Goal: Information Seeking & Learning: Learn about a topic

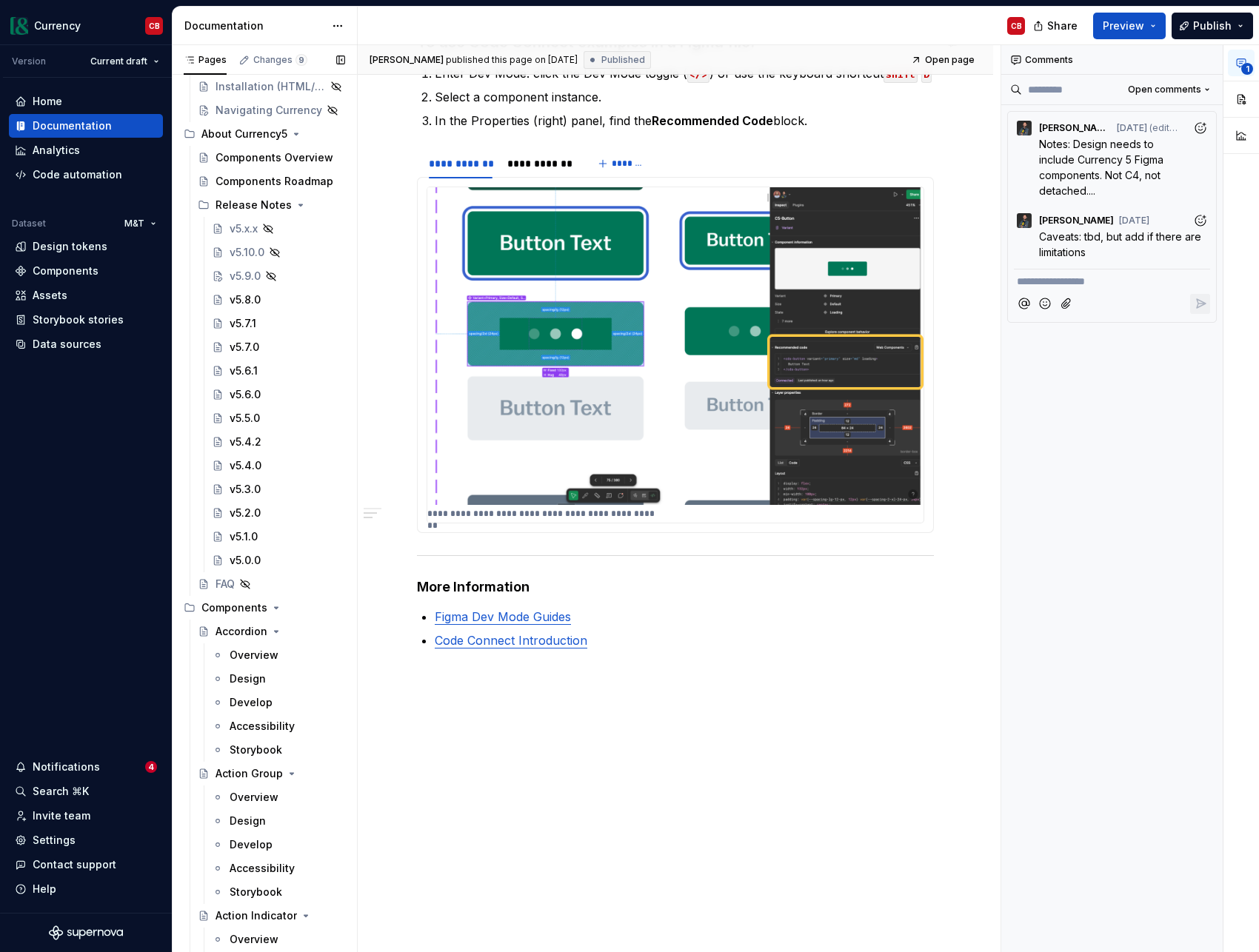
scroll to position [571, 0]
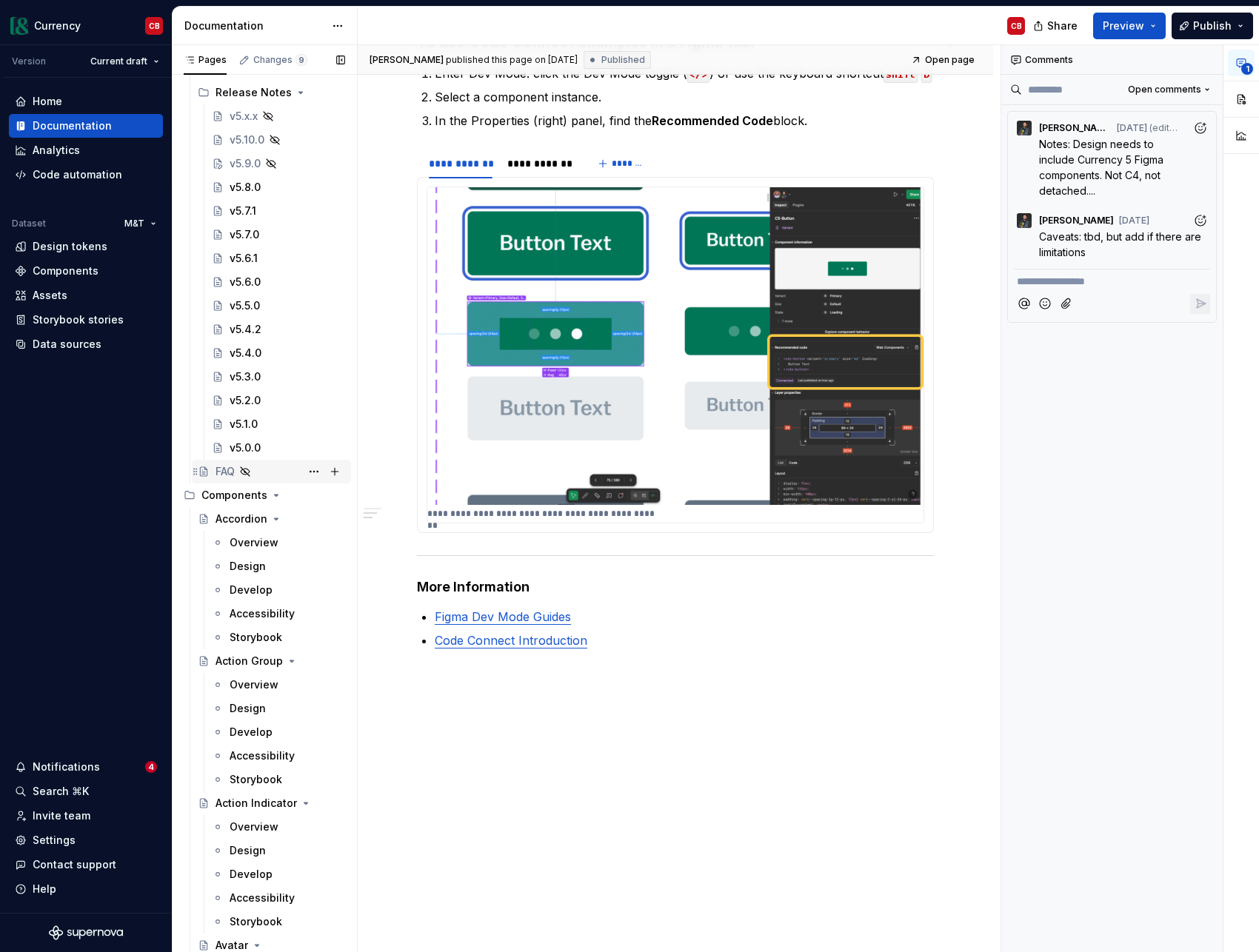
click at [226, 472] on div "FAQ" at bounding box center [225, 472] width 19 height 15
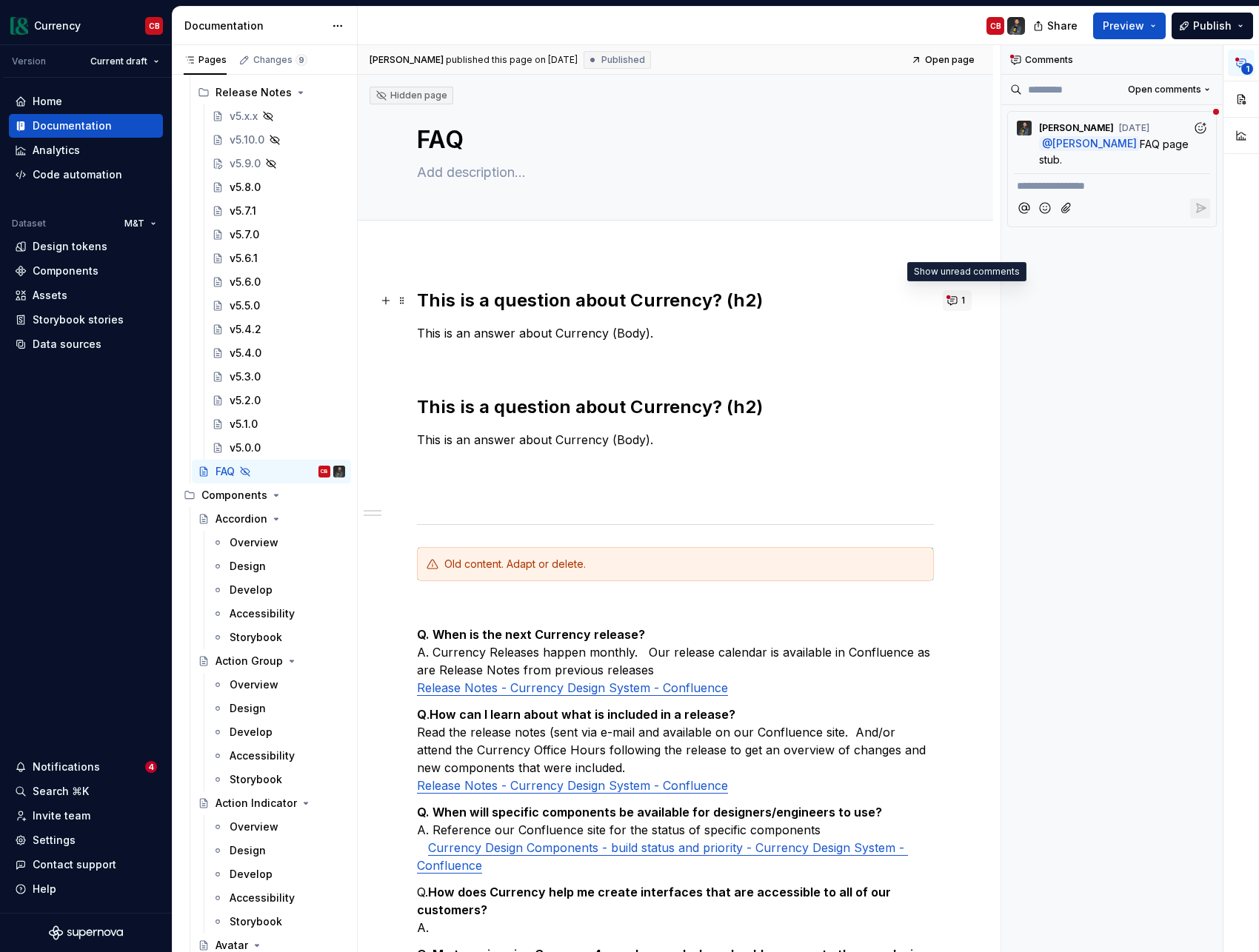
click at [967, 301] on button "1" at bounding box center [957, 301] width 29 height 21
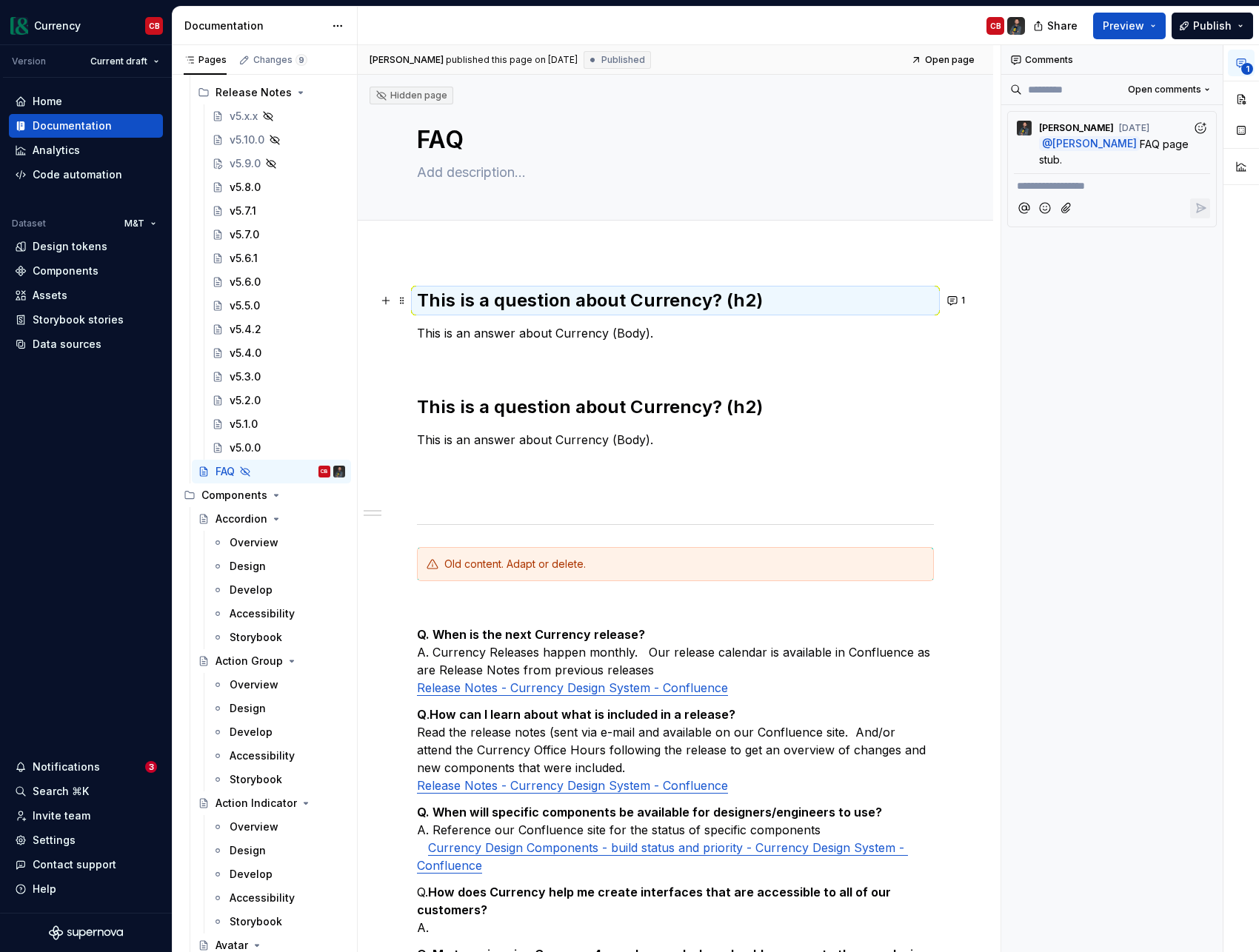
click at [1051, 433] on div "**********" at bounding box center [1112, 499] width 222 height 907
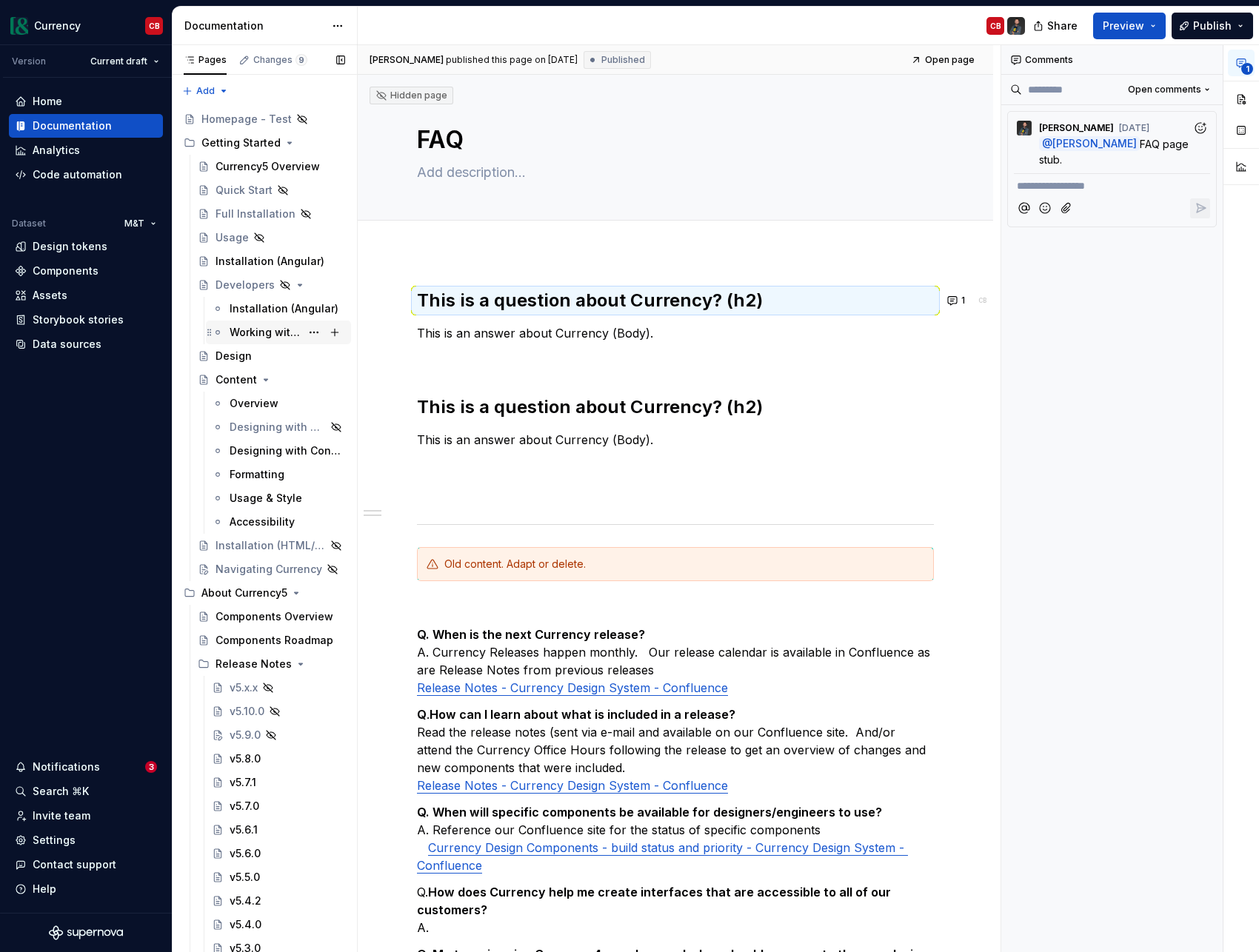
click at [260, 331] on div "Working with Figma" at bounding box center [265, 332] width 71 height 15
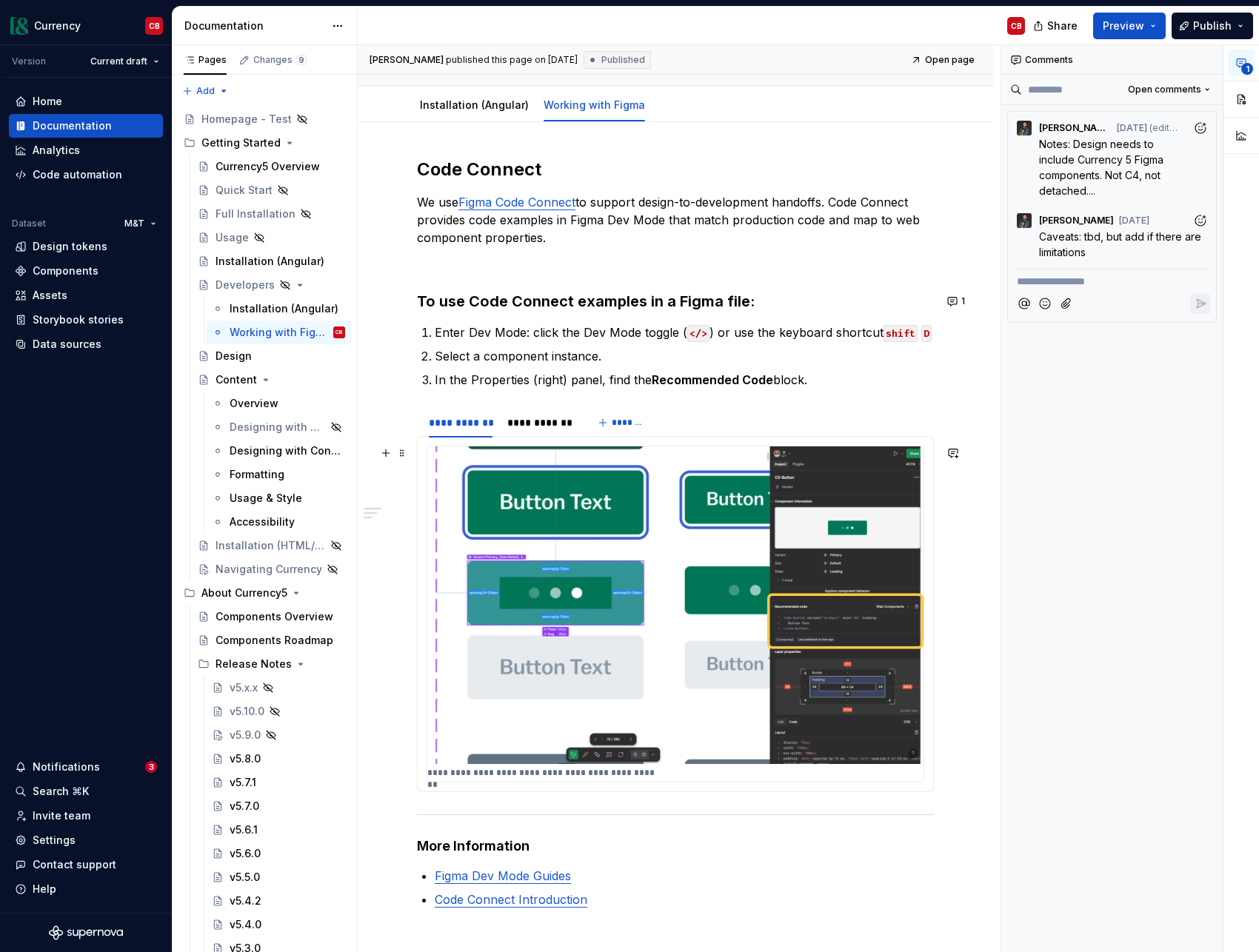
scroll to position [136, 0]
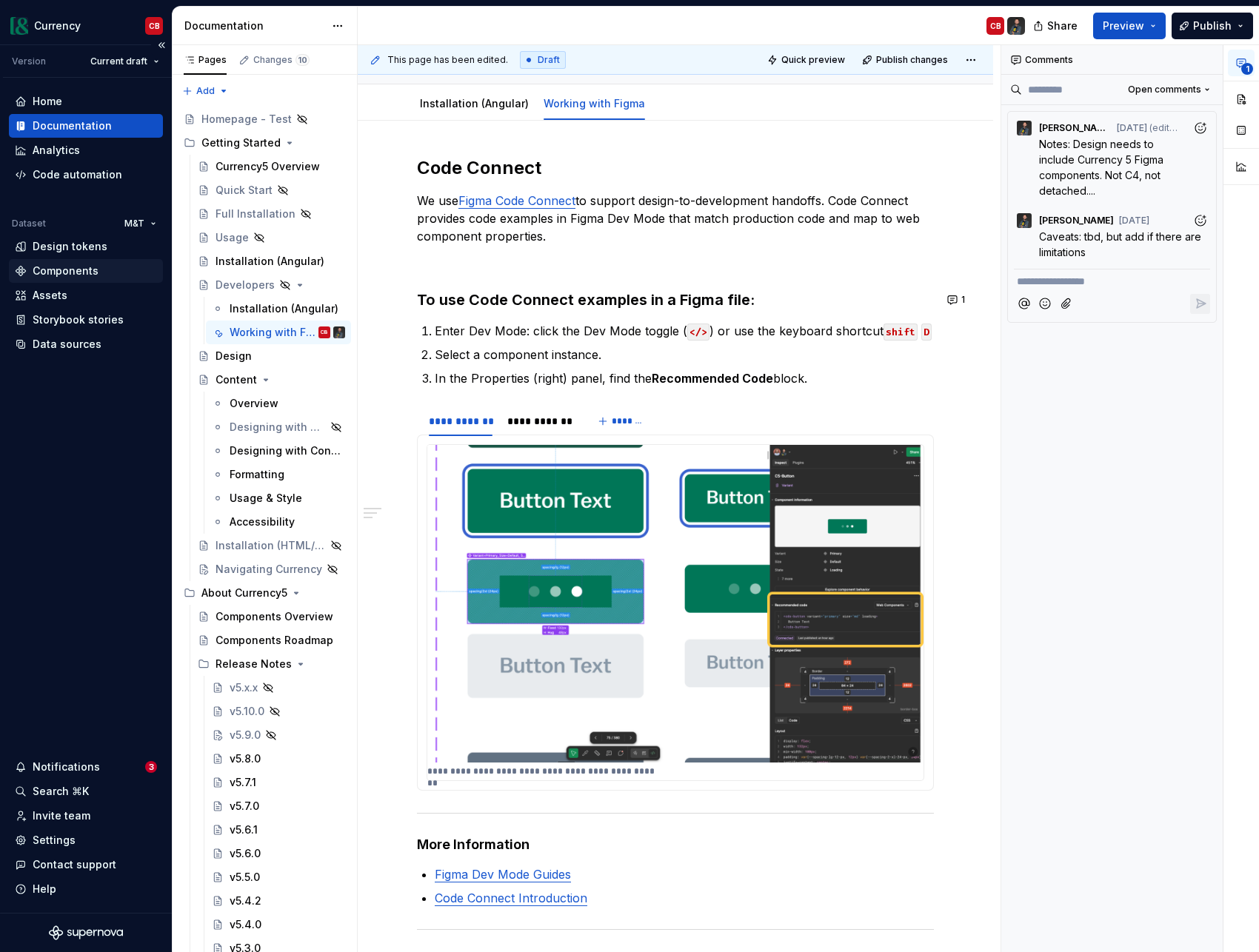
type textarea "*"
click at [65, 277] on div "Components" at bounding box center [65, 271] width 66 height 15
